Goal: Navigation & Orientation: Find specific page/section

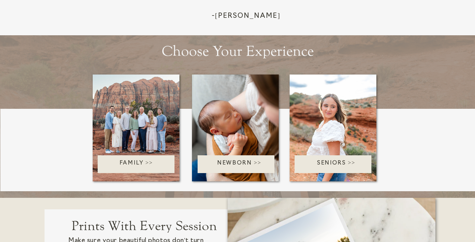
scroll to position [907, 0]
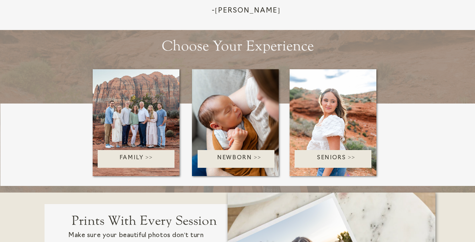
click at [152, 129] on div at bounding box center [136, 122] width 87 height 107
click at [320, 161] on p "Seniors >>" at bounding box center [336, 159] width 83 height 11
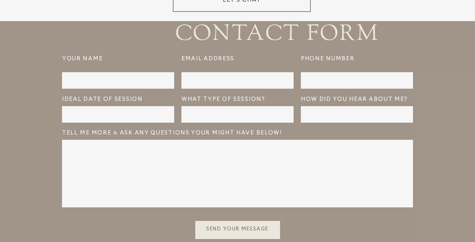
scroll to position [1939, 0]
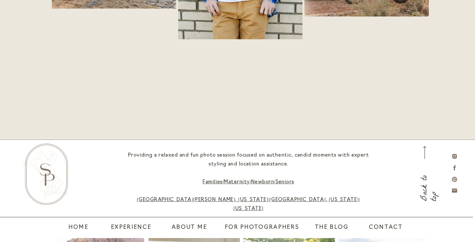
scroll to position [3633, 0]
